Goal: Task Accomplishment & Management: Complete application form

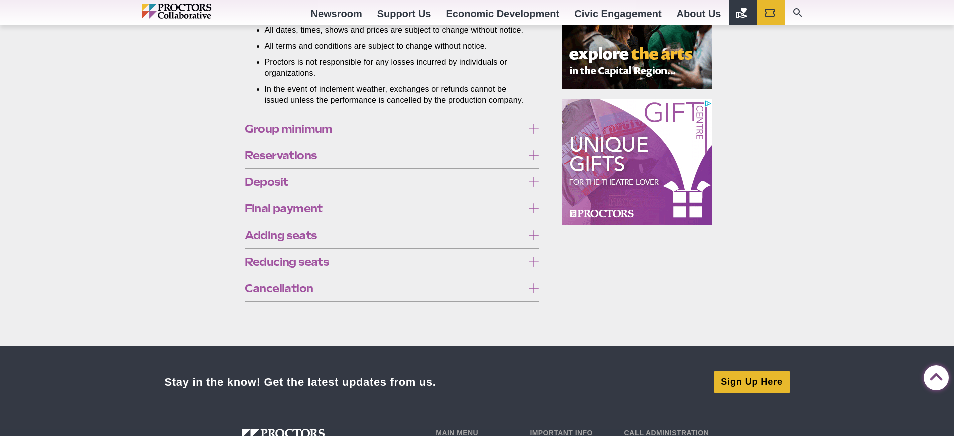
scroll to position [795, 0]
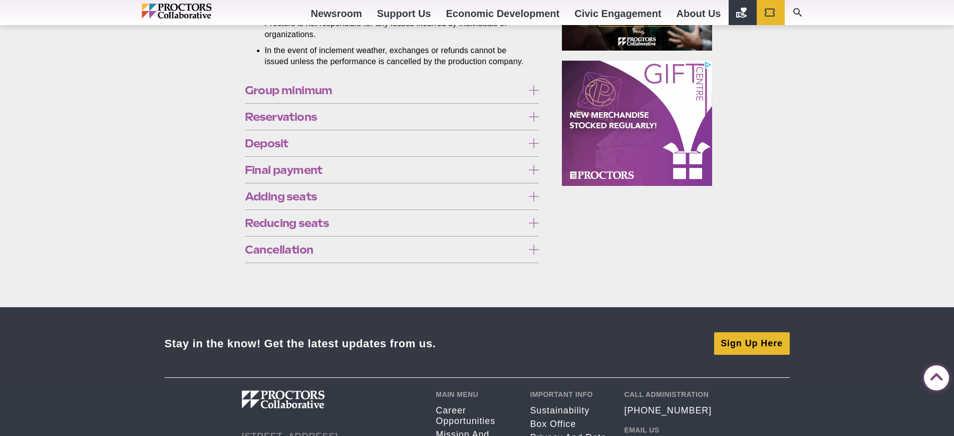
click at [374, 122] on span "Reservations" at bounding box center [384, 116] width 279 height 11
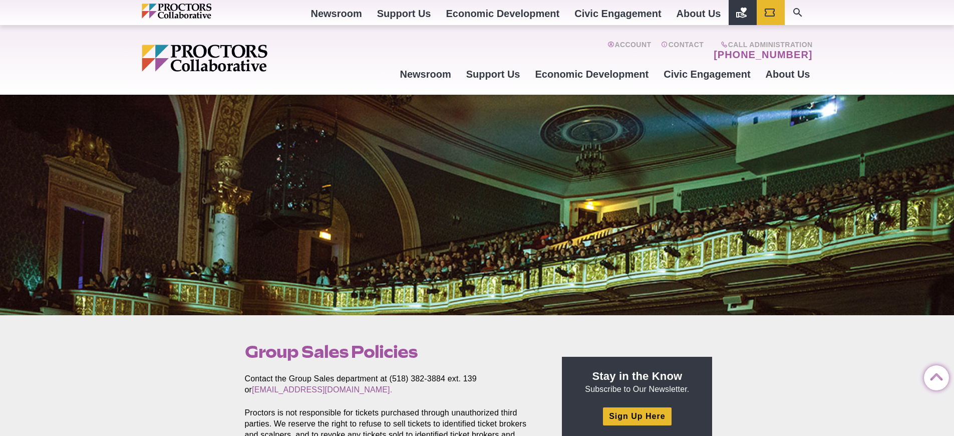
scroll to position [0, 0]
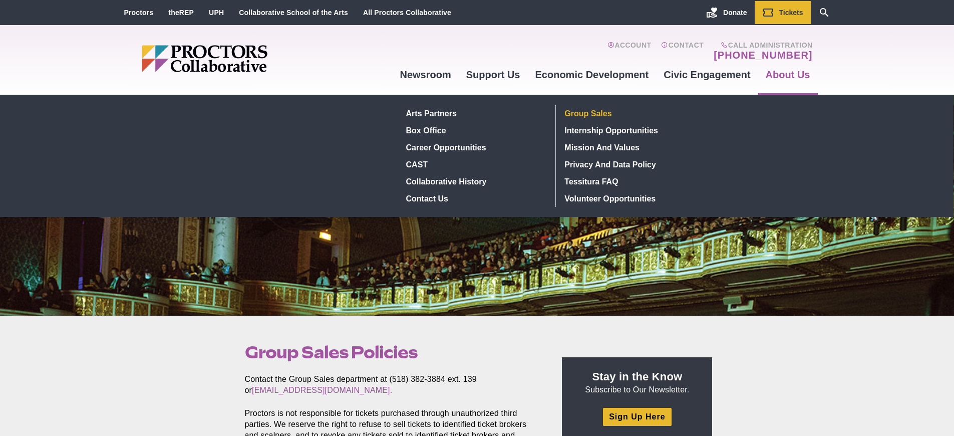
click at [586, 112] on link "Group Sales" at bounding box center [634, 113] width 146 height 17
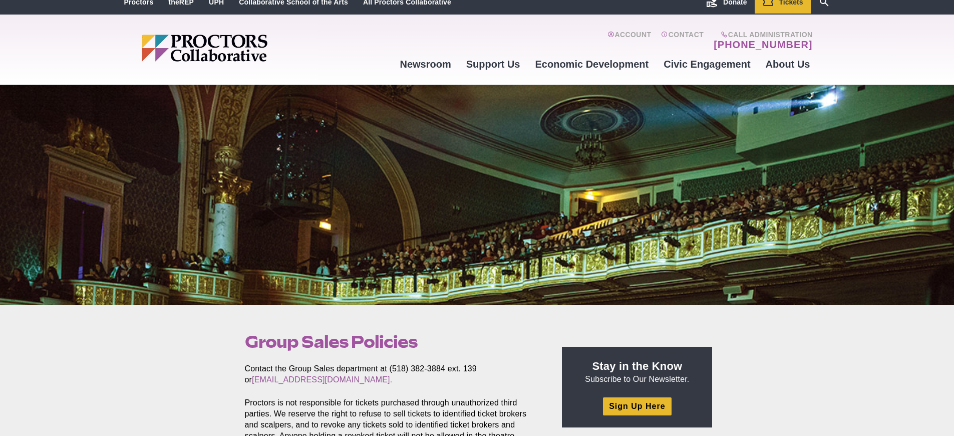
scroll to position [12, 0]
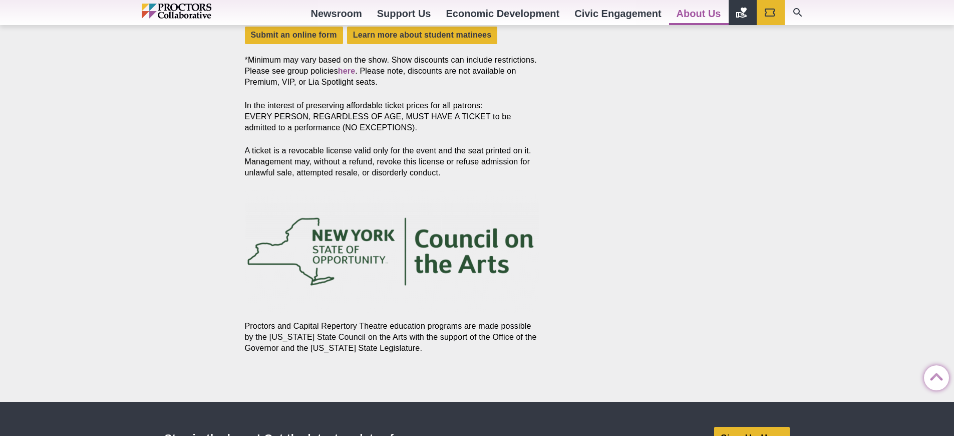
scroll to position [1060, 0]
click at [318, 33] on link "Submit an online form" at bounding box center [294, 35] width 98 height 18
